Goal: Transaction & Acquisition: Purchase product/service

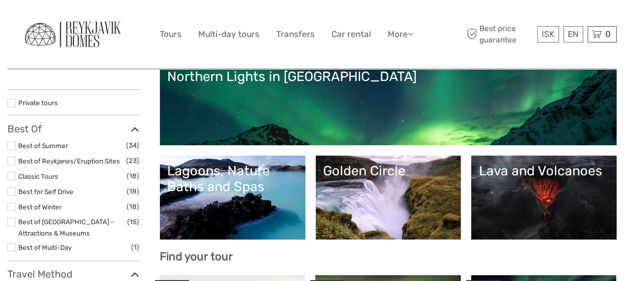
scroll to position [148, 0]
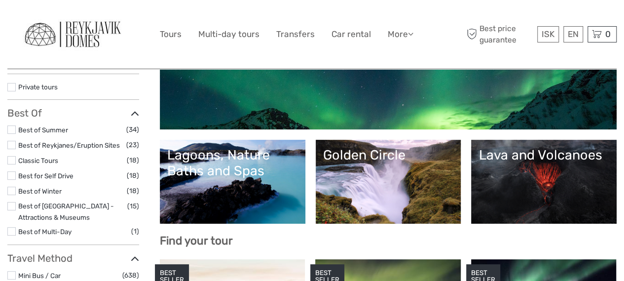
select select
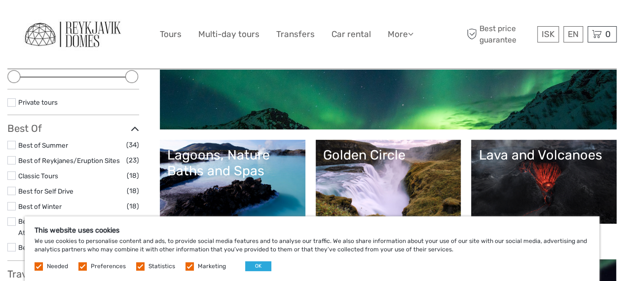
scroll to position [0, 0]
click at [257, 263] on button "OK" at bounding box center [258, 266] width 26 height 10
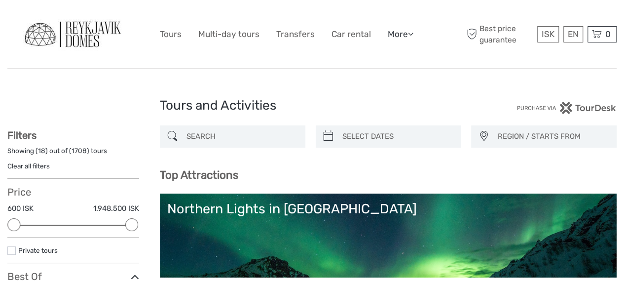
click at [400, 35] on link "More" at bounding box center [401, 34] width 26 height 14
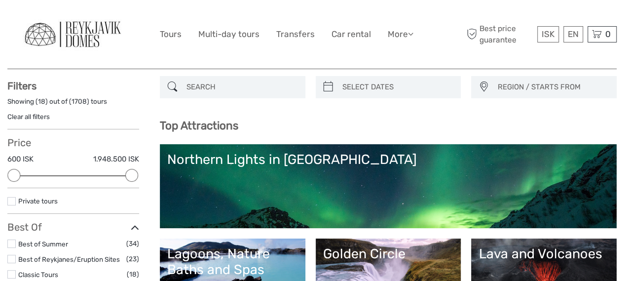
scroll to position [148, 0]
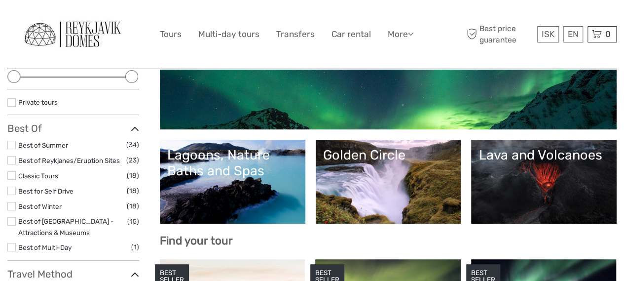
click at [23, 105] on link "Private tours" at bounding box center [37, 102] width 39 height 8
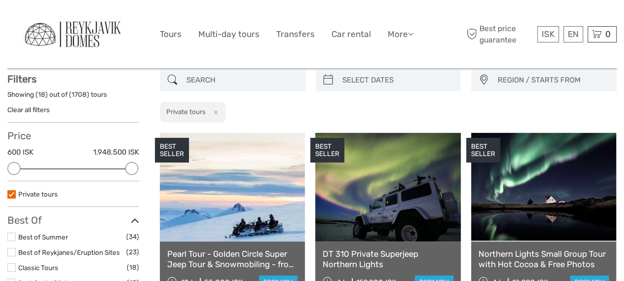
scroll to position [56, 0]
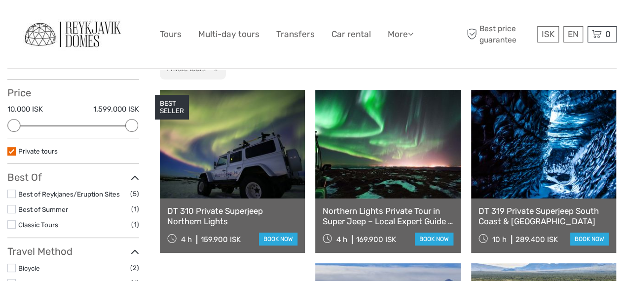
scroll to position [148, 0]
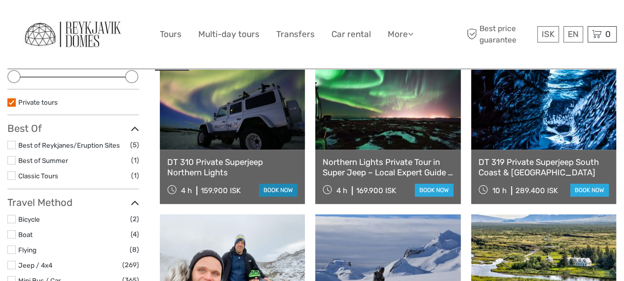
click at [267, 185] on link "book now" at bounding box center [278, 189] width 38 height 13
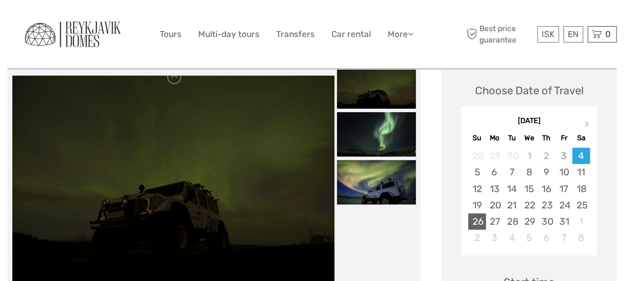
click at [476, 222] on div "26" at bounding box center [476, 221] width 17 height 16
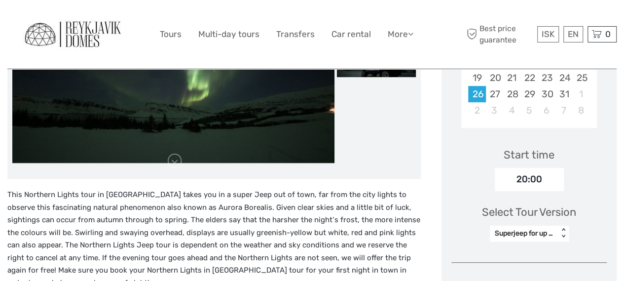
scroll to position [296, 0]
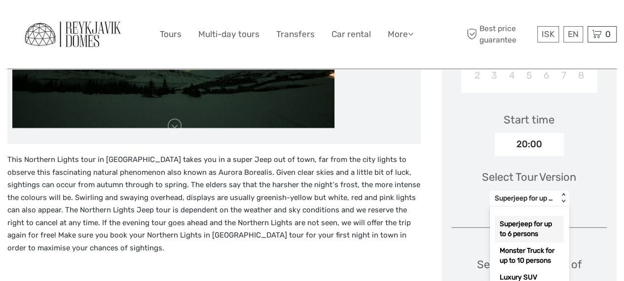
click at [523, 206] on div "option Superjeep for up to 6 persons selected, 1 of 3. 3 results available. Use…" at bounding box center [529, 198] width 79 height 16
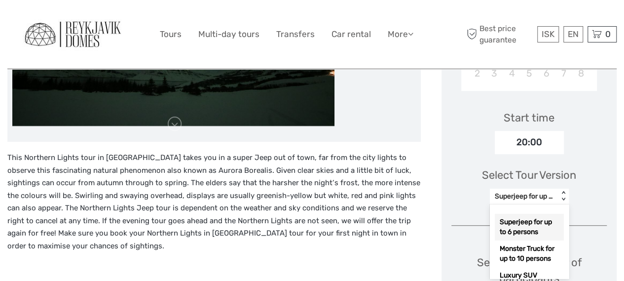
scroll to position [313, 0]
click at [527, 217] on div "Superjeep for up to 6 persons" at bounding box center [529, 226] width 69 height 27
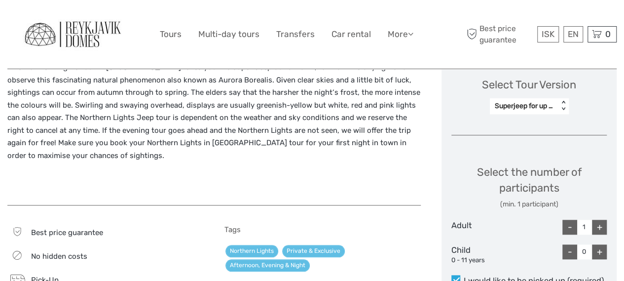
scroll to position [411, 0]
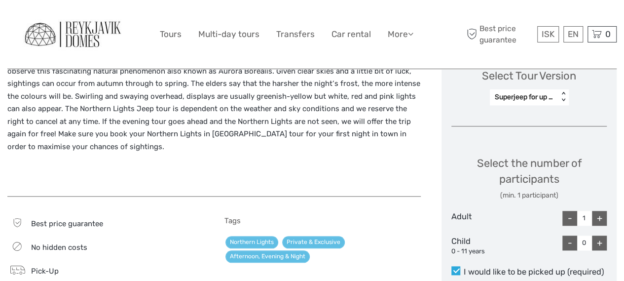
click at [597, 221] on div "+" at bounding box center [599, 218] width 15 height 15
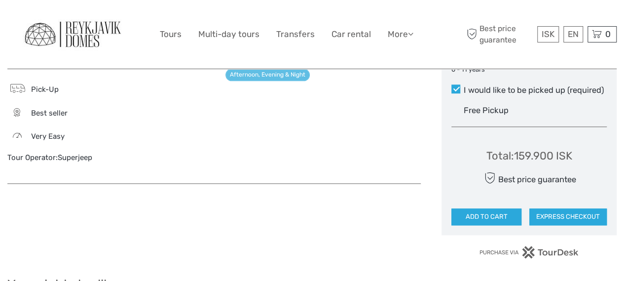
scroll to position [609, 0]
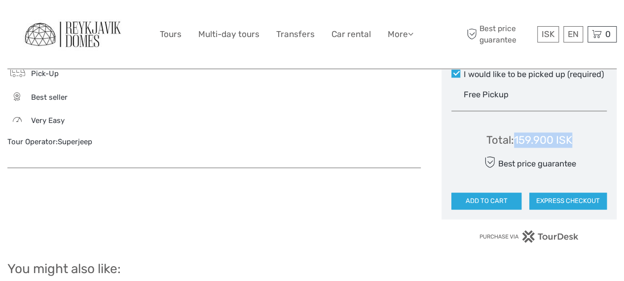
drag, startPoint x: 515, startPoint y: 137, endPoint x: 572, endPoint y: 141, distance: 56.9
click at [572, 141] on div "Total : 159.900 ISK" at bounding box center [529, 139] width 86 height 15
copy div "159.900 ISK"
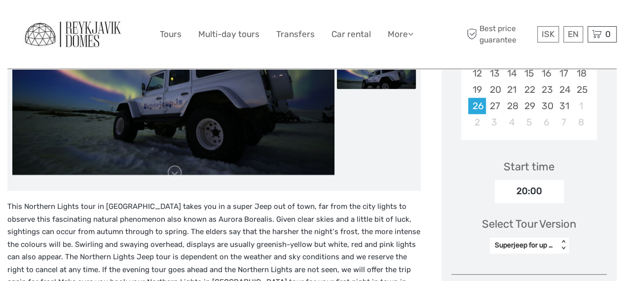
scroll to position [411, 0]
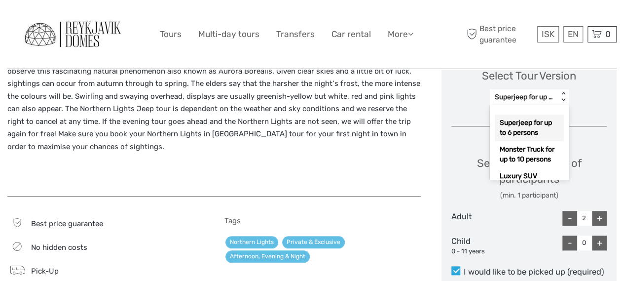
click at [551, 95] on div "Superjeep for up to 6 persons" at bounding box center [524, 97] width 59 height 10
click at [507, 151] on div "Monster Truck for up to 10 persons" at bounding box center [529, 154] width 69 height 27
click at [533, 97] on div "Monster Truck for up to 10 persons" at bounding box center [524, 97] width 59 height 10
click at [515, 122] on div "Superjeep for up to 6 persons" at bounding box center [529, 127] width 69 height 27
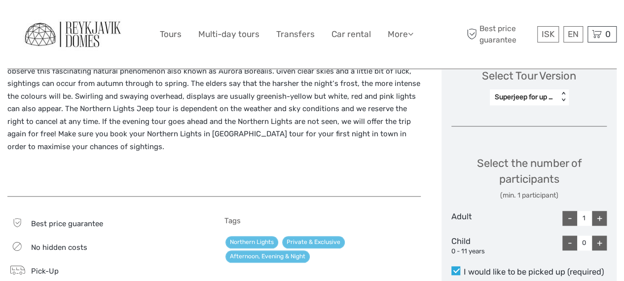
click at [594, 211] on div "+" at bounding box center [599, 218] width 15 height 15
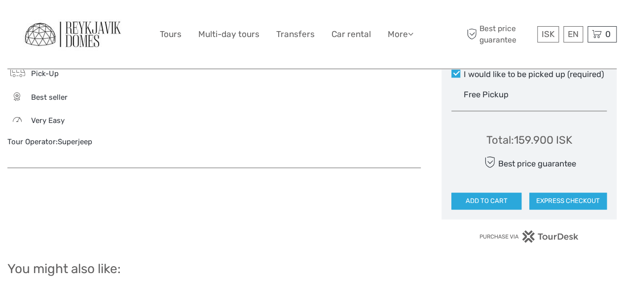
scroll to position [510, 0]
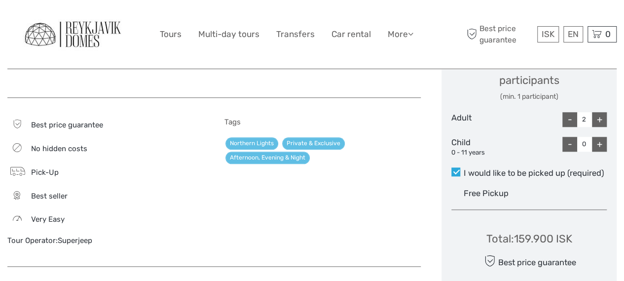
click at [600, 118] on div "+" at bounding box center [599, 119] width 15 height 15
type input "6"
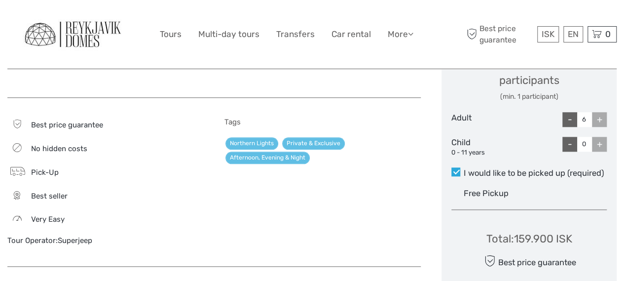
click at [600, 118] on div "+" at bounding box center [599, 119] width 15 height 15
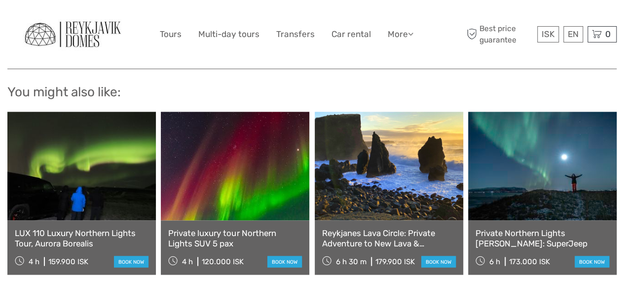
scroll to position [806, 0]
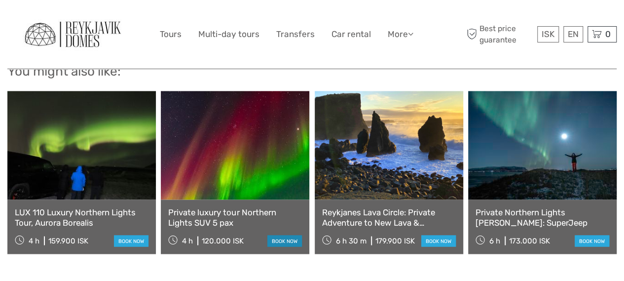
click at [279, 235] on link "book now" at bounding box center [284, 240] width 35 height 11
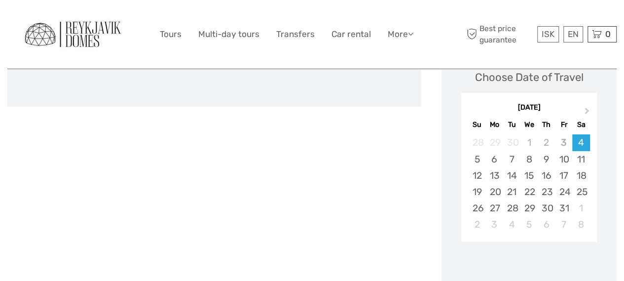
scroll to position [148, 0]
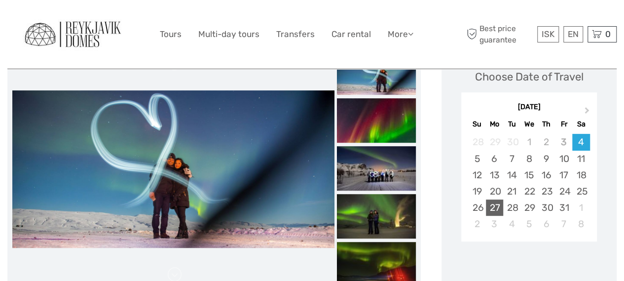
click at [486, 205] on div "27" at bounding box center [494, 207] width 17 height 16
click at [477, 207] on div "26" at bounding box center [476, 207] width 17 height 16
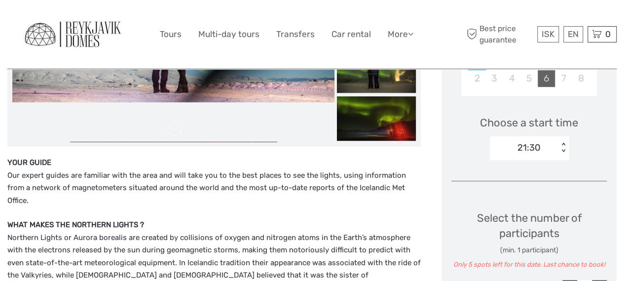
scroll to position [296, 0]
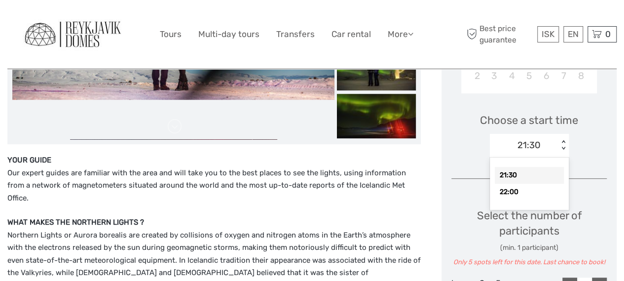
click at [564, 139] on div "21:30 < >" at bounding box center [529, 146] width 79 height 24
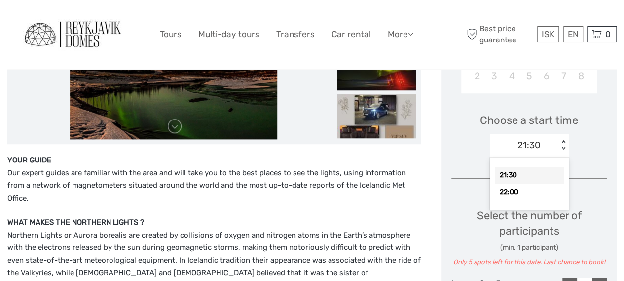
click at [590, 145] on div "Choose a start time option 21:30 selected, 1 of 2. 2 results available. Use Up …" at bounding box center [528, 130] width 155 height 63
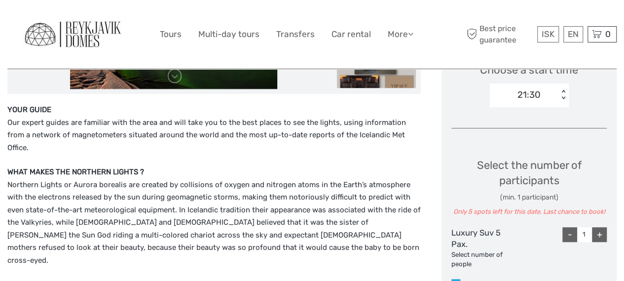
scroll to position [395, 0]
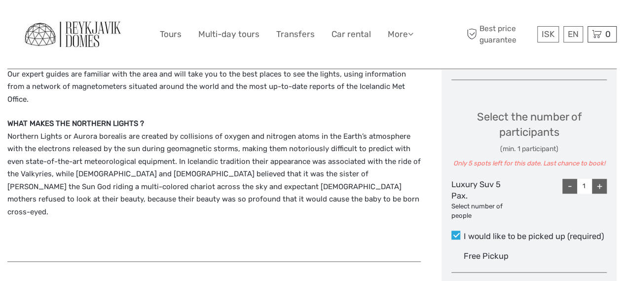
click at [597, 187] on div "+" at bounding box center [599, 186] width 15 height 15
type input "2"
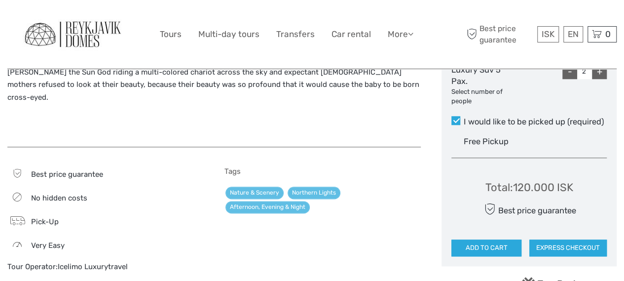
scroll to position [493, 0]
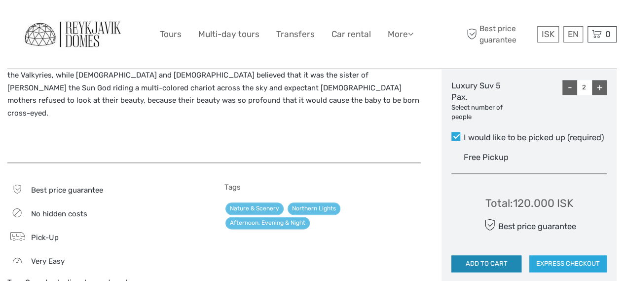
click at [499, 264] on button "ADD TO CART" at bounding box center [486, 263] width 70 height 17
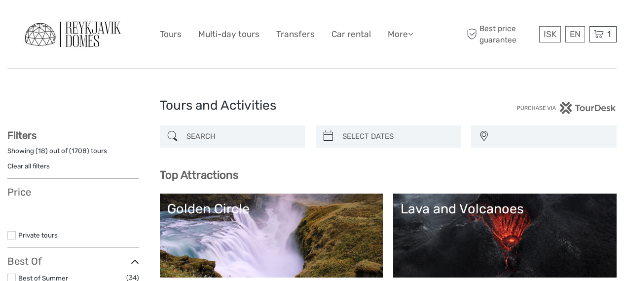
select select
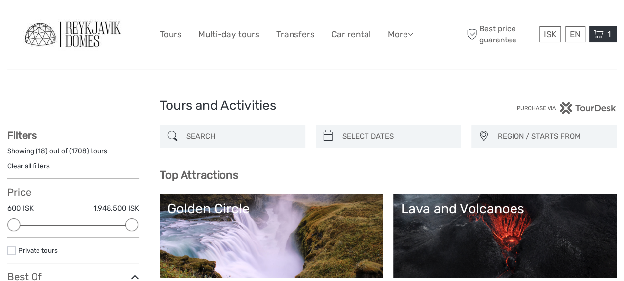
click at [597, 40] on icon at bounding box center [599, 34] width 10 height 12
